Goal: Obtain resource: Obtain resource

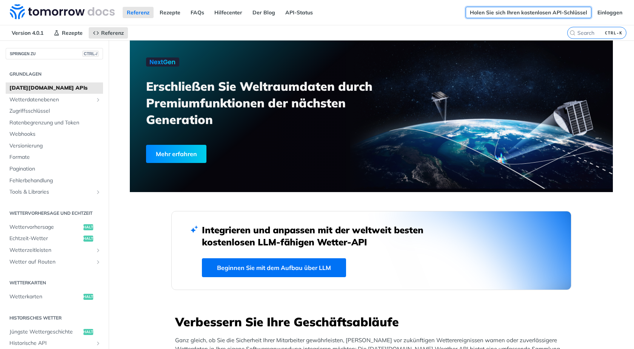
click at [561, 12] on font "Holen Sie sich Ihren kostenlosen API-Schlüssel" at bounding box center [528, 12] width 117 height 7
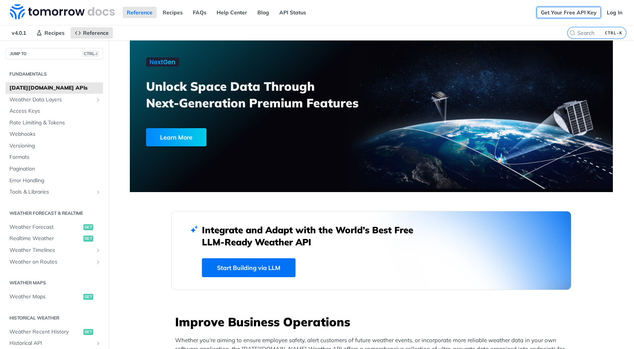
click at [559, 12] on link "Get Your Free API Key" at bounding box center [569, 12] width 64 height 11
click at [556, 12] on link "Get Your Free API Key" at bounding box center [569, 12] width 64 height 11
click at [608, 12] on link "Log In" at bounding box center [615, 12] width 24 height 11
